Goal: Task Accomplishment & Management: Manage account settings

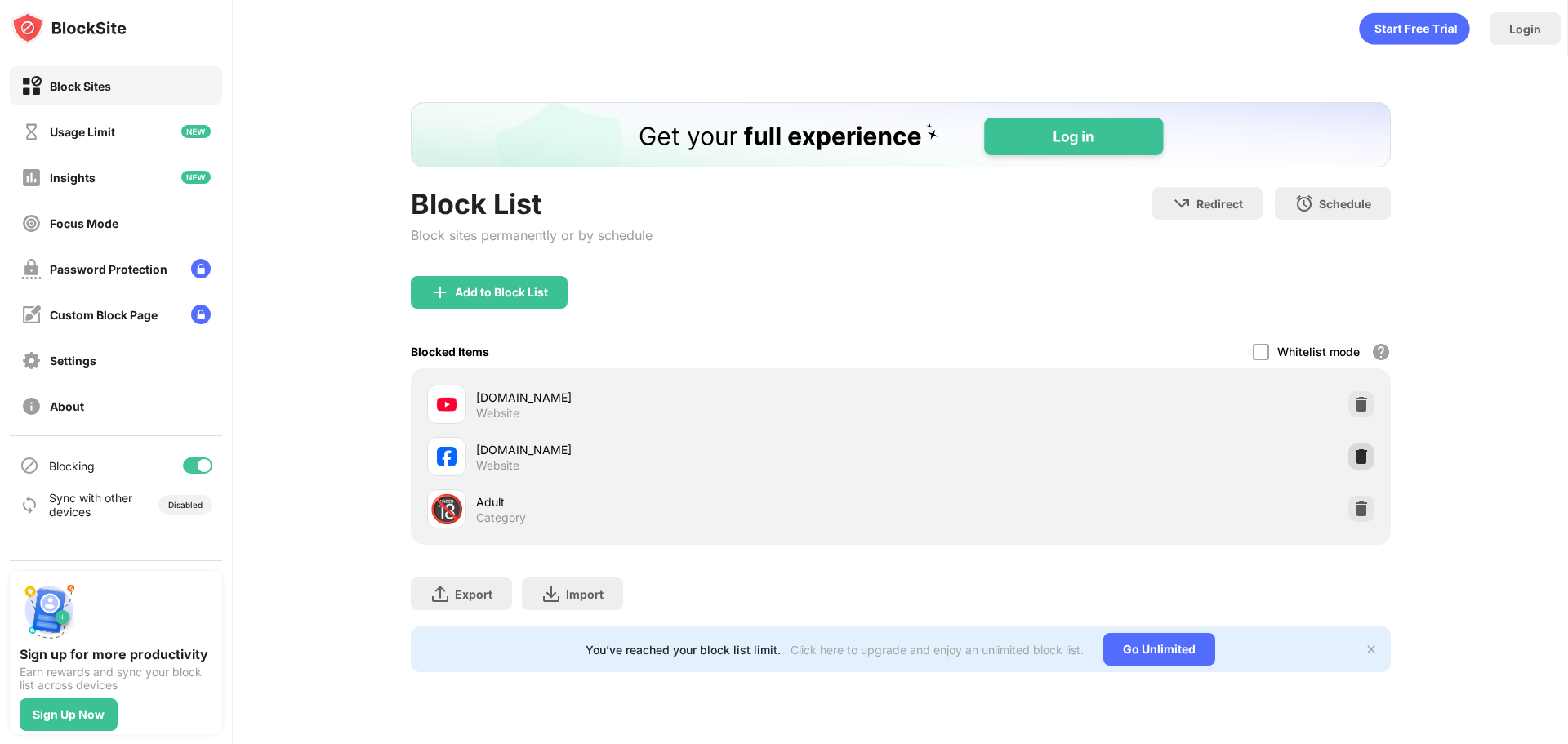
click at [1355, 455] on img at bounding box center [1361, 456] width 16 height 16
